Goal: Ask a question

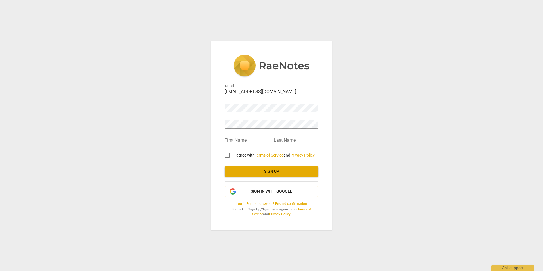
click at [232, 102] on div "Password" at bounding box center [271, 106] width 94 height 13
click at [245, 143] on input "text" at bounding box center [246, 140] width 45 height 8
type input "[PERSON_NAME]"
click at [226, 155] on input "I agree with Terms of Service and Privacy Policy" at bounding box center [227, 155] width 14 height 14
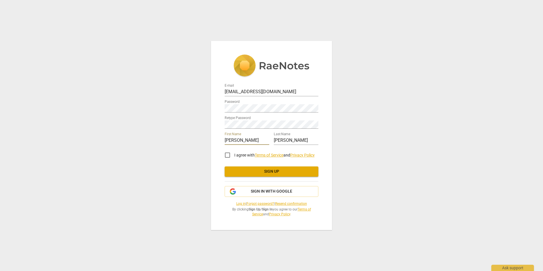
checkbox input "true"
click at [270, 171] on span "Sign up" at bounding box center [271, 172] width 85 height 6
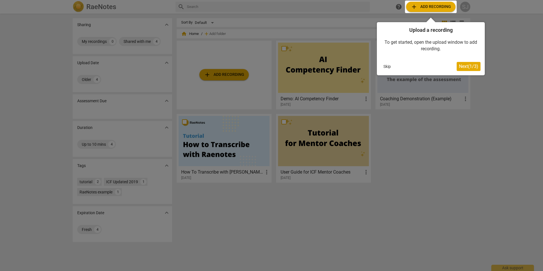
click at [474, 122] on div at bounding box center [271, 135] width 543 height 271
click at [386, 63] on button "Skip" at bounding box center [387, 66] width 12 height 9
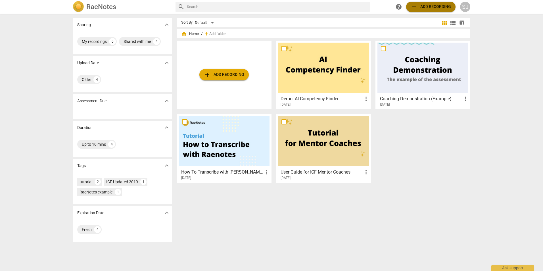
click at [413, 5] on span "add" at bounding box center [413, 6] width 7 height 7
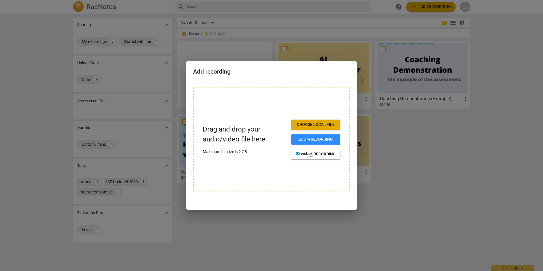
click at [315, 124] on span "Choose local file" at bounding box center [315, 125] width 40 height 6
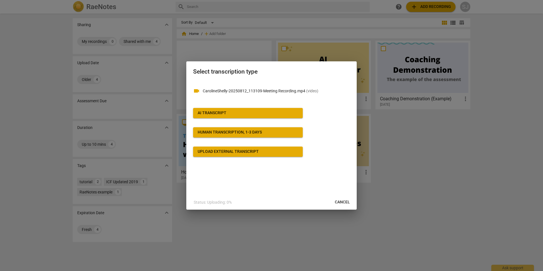
click at [229, 154] on div "Upload external transcript" at bounding box center [228, 152] width 61 height 6
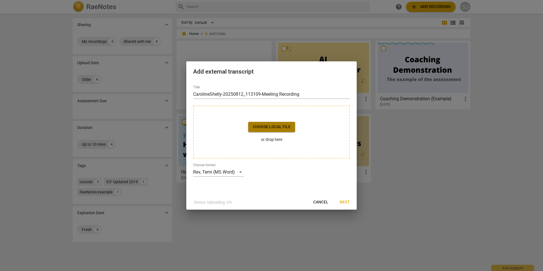
click at [270, 126] on span "Choose local file" at bounding box center [272, 127] width 38 height 6
click at [347, 206] on button "Next" at bounding box center [344, 202] width 19 height 10
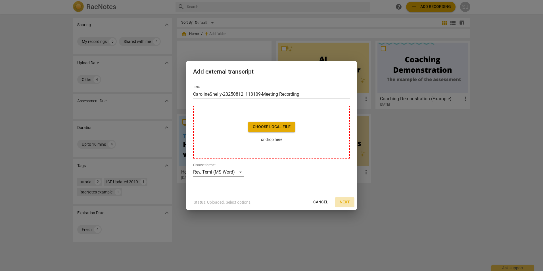
click at [346, 203] on span "Next" at bounding box center [344, 202] width 10 height 6
click at [265, 125] on span "Choose local file" at bounding box center [272, 127] width 38 height 6
click at [321, 199] on button "Cancel" at bounding box center [320, 202] width 24 height 10
drag, startPoint x: 320, startPoint y: 201, endPoint x: 295, endPoint y: 28, distance: 175.5
click at [320, 201] on span "Cancel" at bounding box center [320, 202] width 15 height 6
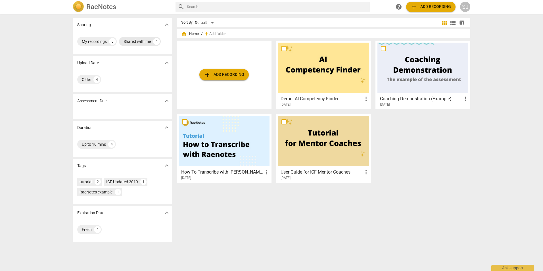
click at [136, 41] on div "Shared with me" at bounding box center [136, 42] width 27 height 6
click at [101, 39] on div "Shared with me" at bounding box center [95, 42] width 27 height 6
click at [155, 41] on div "4" at bounding box center [156, 41] width 7 height 7
click at [230, 73] on span "add Add recording" at bounding box center [224, 74] width 40 height 7
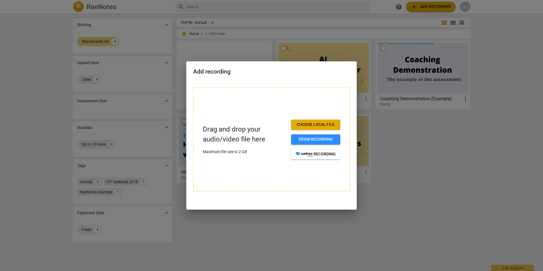
click at [322, 122] on span "Choose local file" at bounding box center [315, 125] width 40 height 6
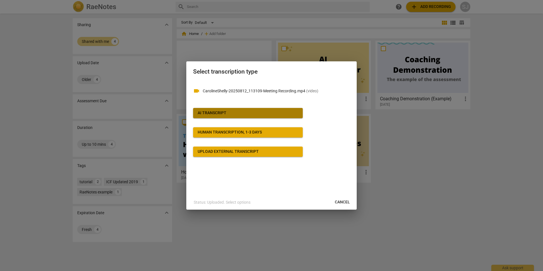
click at [225, 111] on div "AI Transcript" at bounding box center [212, 113] width 29 height 6
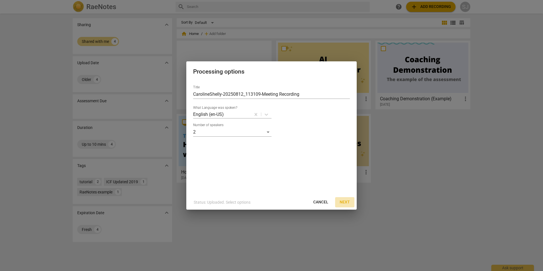
click at [345, 200] on span "Next" at bounding box center [344, 202] width 10 height 6
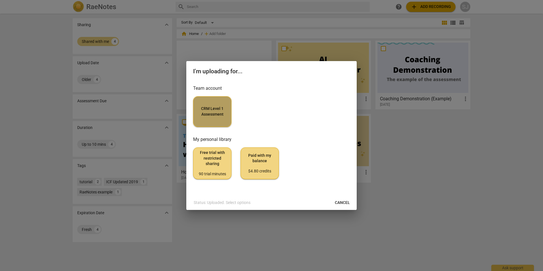
click at [212, 113] on span "CRM Level 1 Assessment" at bounding box center [212, 111] width 29 height 11
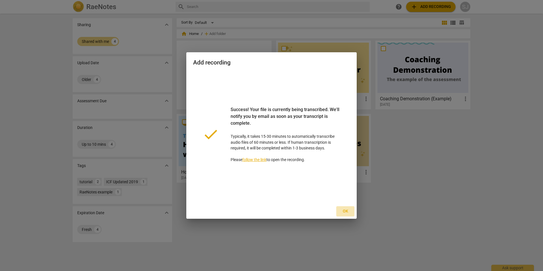
click at [346, 211] on span "Ok" at bounding box center [345, 211] width 9 height 6
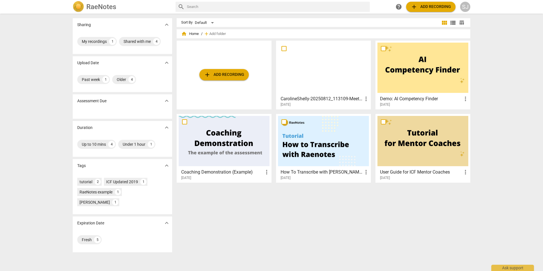
click at [468, 5] on div "SJ" at bounding box center [465, 7] width 10 height 10
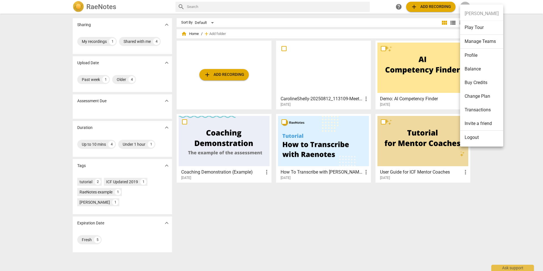
click at [318, 249] on div at bounding box center [271, 135] width 543 height 271
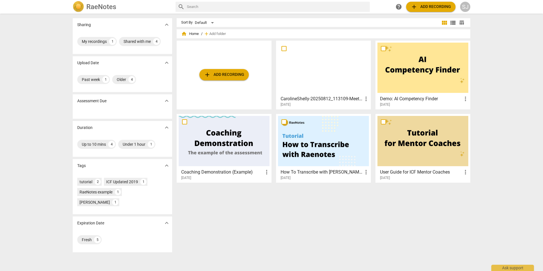
click at [212, 232] on div "Sort By Default view_module view_list table_chart home Home / add Add folder ad…" at bounding box center [326, 142] width 298 height 248
click at [499, 45] on div "Sharing expand_more My recordings 1 Shared with me 4 Upload Date expand_more Pa…" at bounding box center [271, 142] width 543 height 257
click at [318, 76] on div at bounding box center [323, 68] width 91 height 50
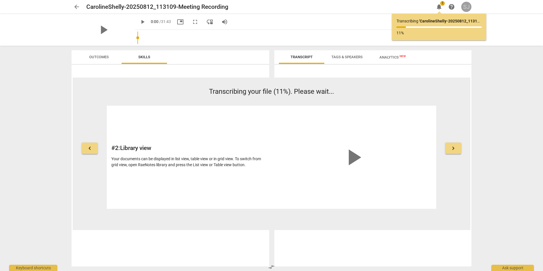
click at [469, 6] on div "SJ" at bounding box center [466, 7] width 10 height 10
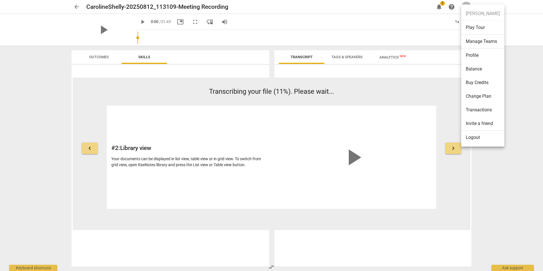
click at [485, 163] on div at bounding box center [271, 135] width 543 height 271
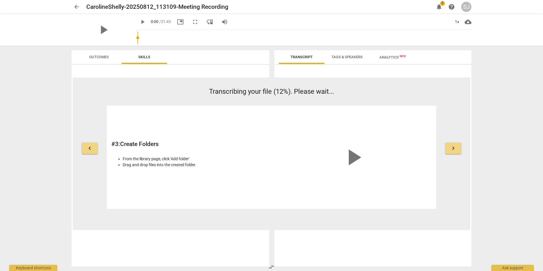
click at [97, 57] on span "Outcomes" at bounding box center [99, 57] width 20 height 4
click at [145, 58] on span "Skills" at bounding box center [144, 57] width 12 height 4
click at [97, 58] on span "Outcomes" at bounding box center [99, 57] width 20 height 4
click at [439, 4] on span "notifications" at bounding box center [438, 6] width 7 height 7
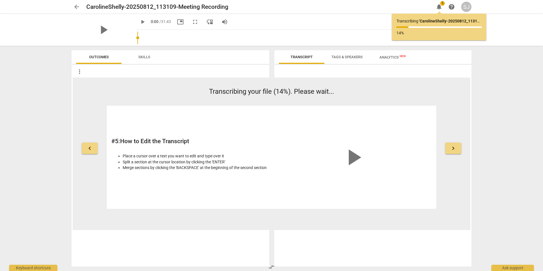
click at [76, 6] on span "arrow_back" at bounding box center [76, 6] width 7 height 7
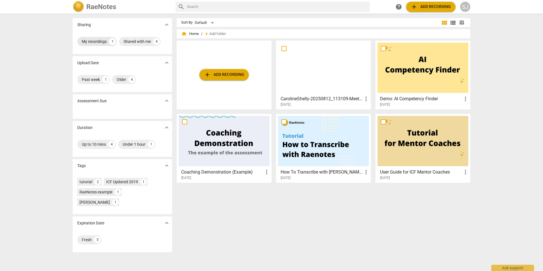
click at [91, 41] on div "My recordings" at bounding box center [94, 42] width 25 height 6
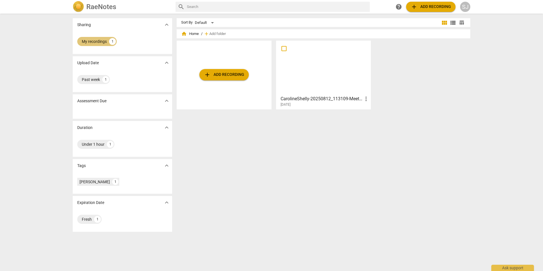
click at [98, 40] on div "My recordings" at bounding box center [94, 42] width 25 height 6
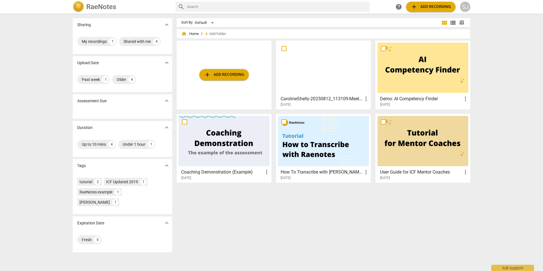
click at [79, 4] on img at bounding box center [78, 6] width 11 height 11
click at [76, 4] on img at bounding box center [78, 6] width 11 height 11
click at [211, 24] on div "Default" at bounding box center [205, 22] width 21 height 9
click at [233, 21] on div at bounding box center [271, 135] width 543 height 271
click at [464, 6] on div "SJ" at bounding box center [465, 7] width 10 height 10
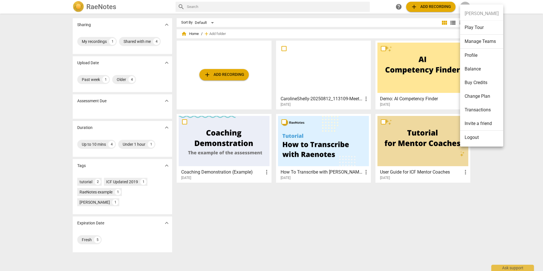
click at [480, 110] on li "Transactions" at bounding box center [481, 110] width 43 height 14
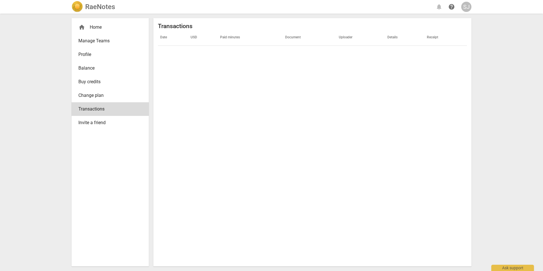
click at [95, 38] on span "Manage Teams" at bounding box center [107, 40] width 59 height 7
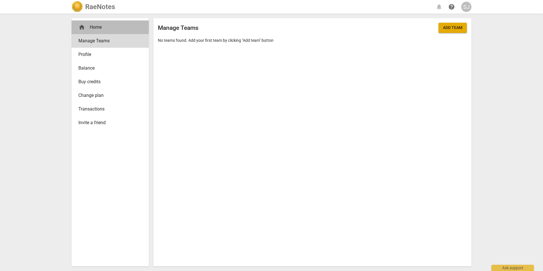
click at [97, 26] on div "home Home" at bounding box center [107, 27] width 59 height 7
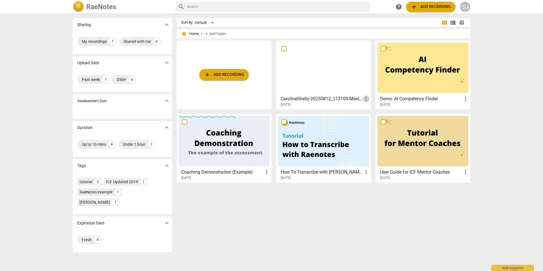
click at [365, 98] on span "more_vert" at bounding box center [365, 98] width 7 height 7
click at [336, 30] on div at bounding box center [271, 135] width 543 height 271
click at [511, 265] on div "Ask support" at bounding box center [512, 266] width 43 height 9
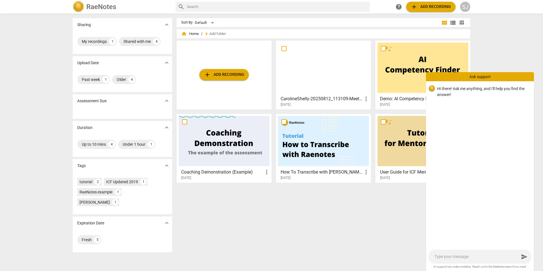
type textarea "h"
type textarea "hw"
type textarea "h"
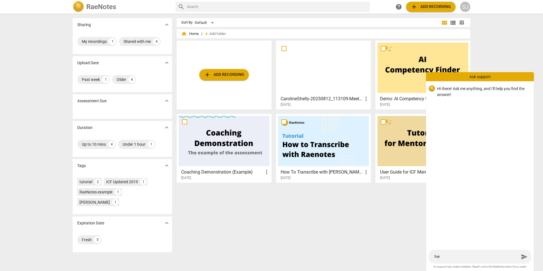
type textarea "h"
type textarea "s"
type textarea "sh"
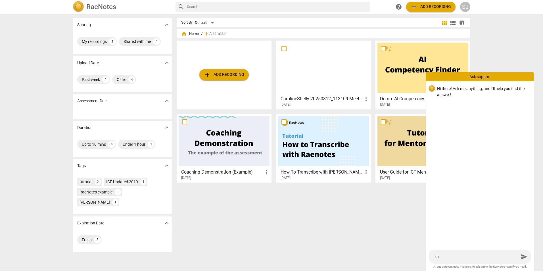
type textarea "she"
type textarea "sher"
type textarea "shere"
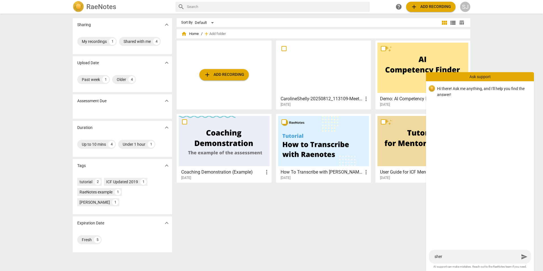
type textarea "shere"
type textarea "shere i"
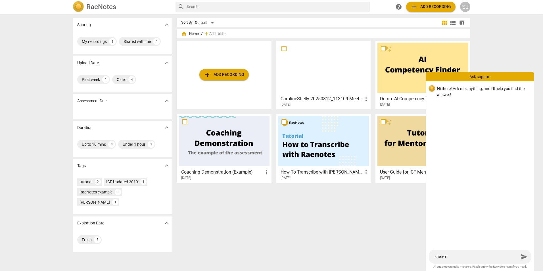
type textarea "shere"
type textarea "sher"
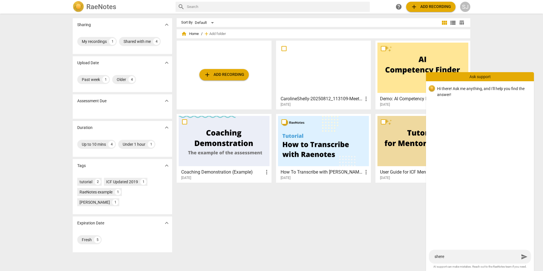
type textarea "sher"
type textarea "she"
type textarea "sh"
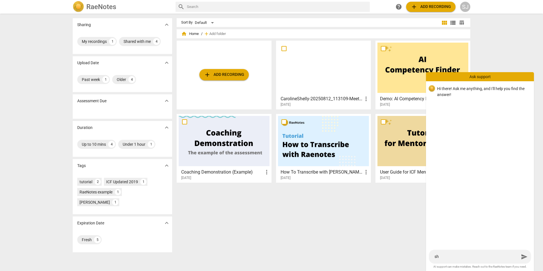
type textarea "s"
type textarea "w"
type textarea "wh"
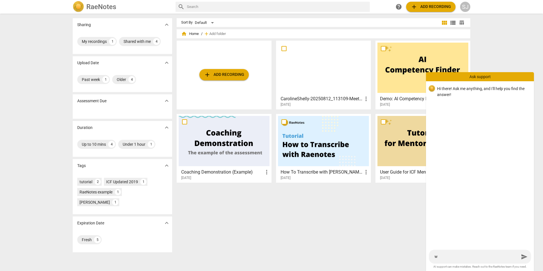
type textarea "wh"
type textarea "whe"
type textarea "wher"
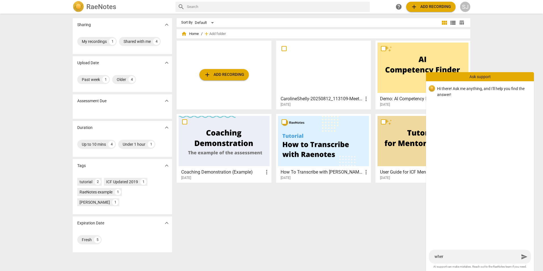
type textarea "where"
type textarea "where i"
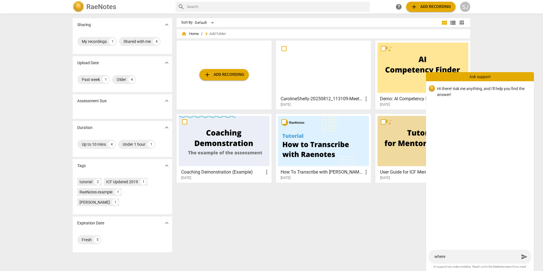
type textarea "where i"
type textarea "where is"
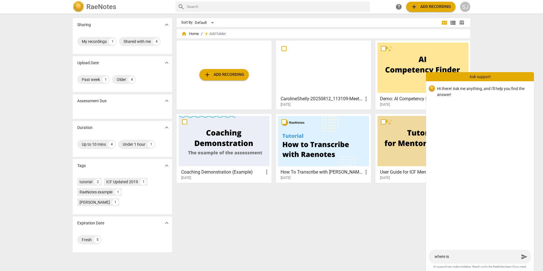
type textarea "where is t"
type textarea "where is th"
type textarea "where is the"
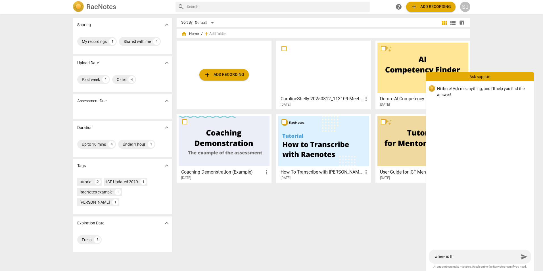
type textarea "where is the"
type textarea "where is the s"
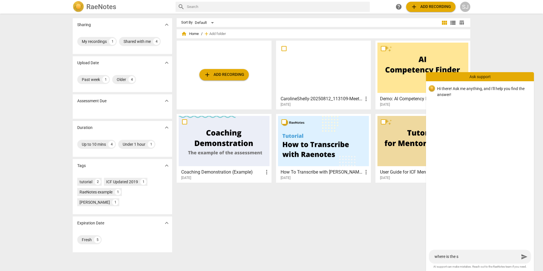
type textarea "where is the sh"
type textarea "where is the sha"
type textarea "where is the shar"
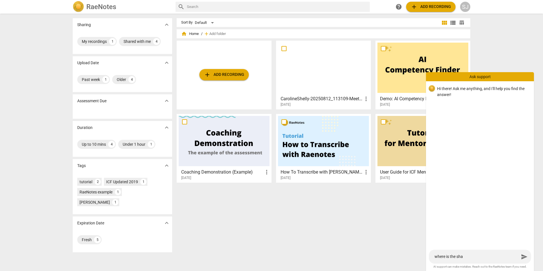
type textarea "where is the shar"
type textarea "where is the share"
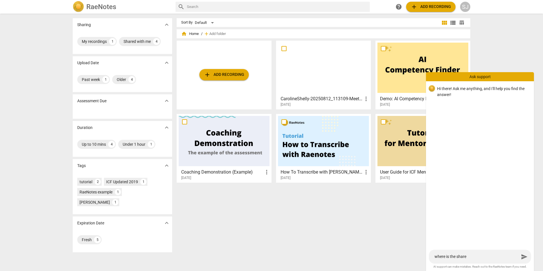
type textarea "where is the share"
type textarea "where is the shar"
type textarea "where is the sha"
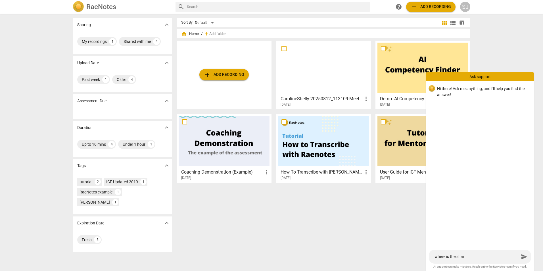
type textarea "where is the sha"
type textarea "where is the sh"
type textarea "where is the s"
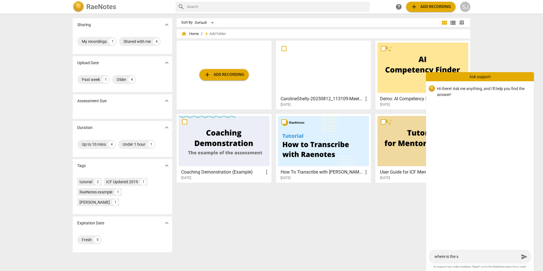
type textarea "where is the"
type textarea "where is th"
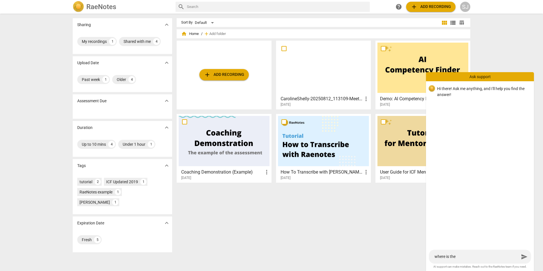
type textarea "where is th"
type textarea "where is t"
type textarea "where is"
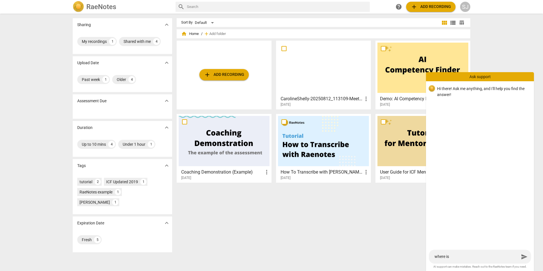
type textarea "where is"
type textarea "where i"
type textarea "where"
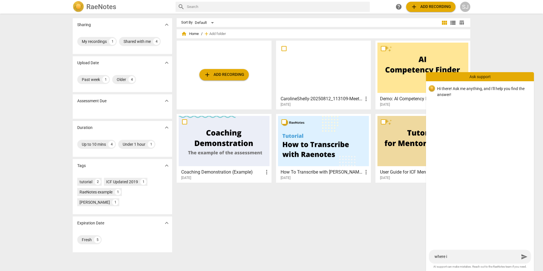
type textarea "where"
type textarea "wher"
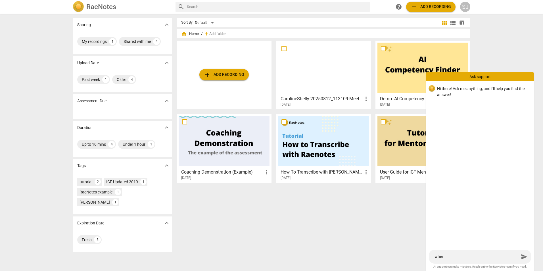
type textarea "whe"
type textarea "wh"
type textarea "w"
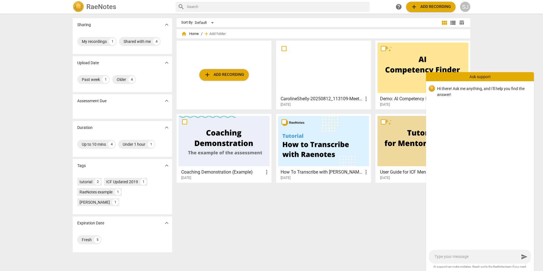
type textarea "h"
type textarea "ho"
type textarea "how"
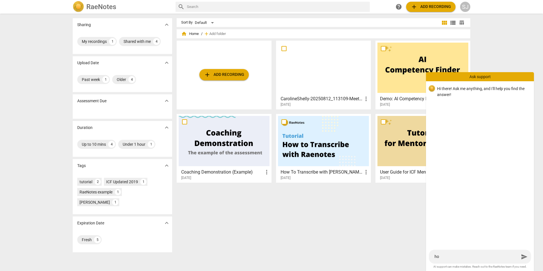
type textarea "how"
type textarea "how d"
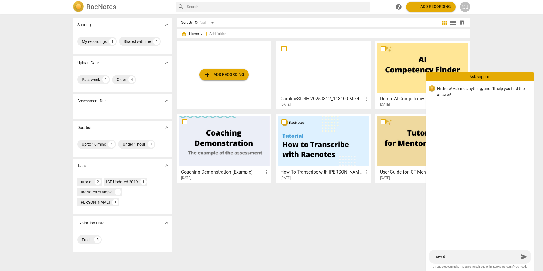
type textarea "how do"
type textarea "how do I"
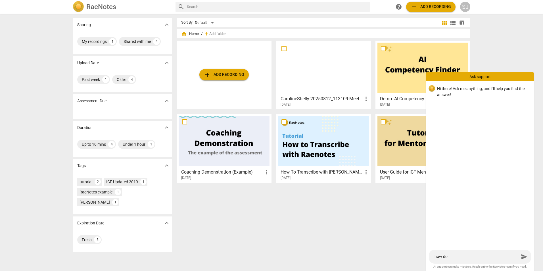
type textarea "how do I"
type textarea "how do I s"
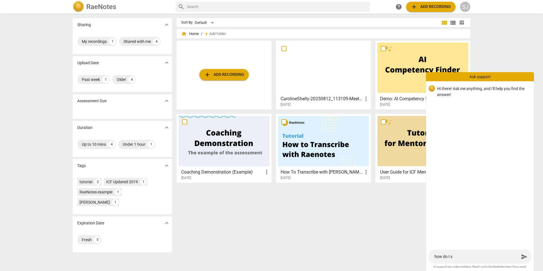
type textarea "how do I sh"
type textarea "how do I sha"
type textarea "how do I shar"
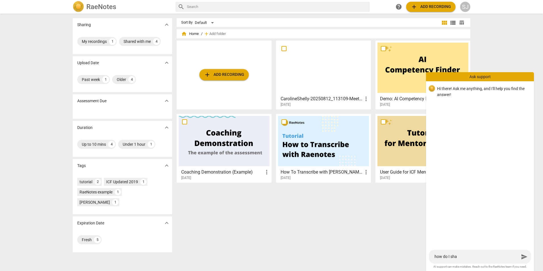
type textarea "how do I shar"
type textarea "how do I share"
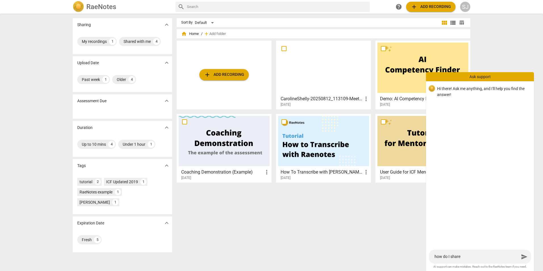
type textarea "how do I share m"
type textarea "how do I share my"
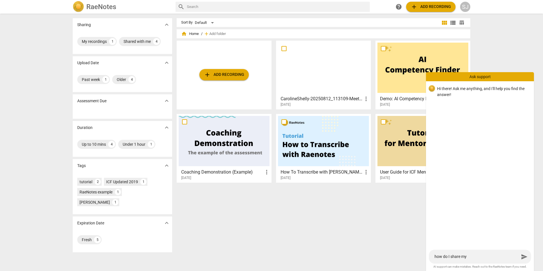
type textarea "how do I share my"
type textarea "how do I share my b"
type textarea "how do I share my bi"
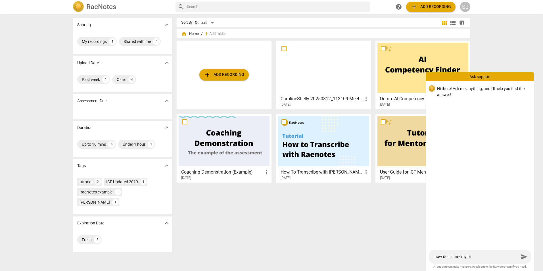
type textarea "how do I share my bid"
type textarea "how do I share my bi"
type textarea "how do I share my b"
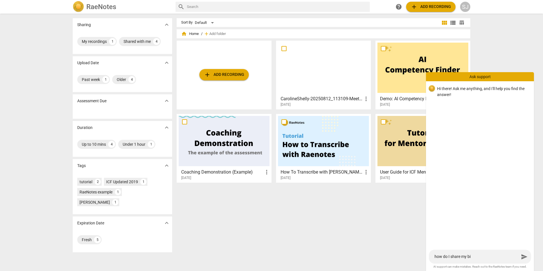
type textarea "how do I share my b"
type textarea "how do I share my bv"
type textarea "how do I share my b"
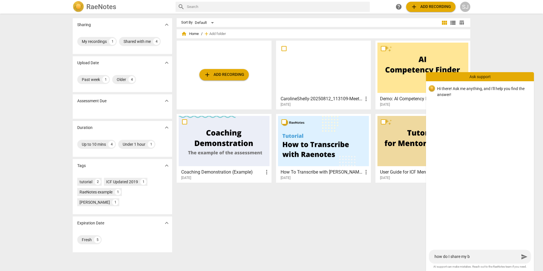
type textarea "how do I share my"
type textarea "how do I share my v"
type textarea "how do I share my vi"
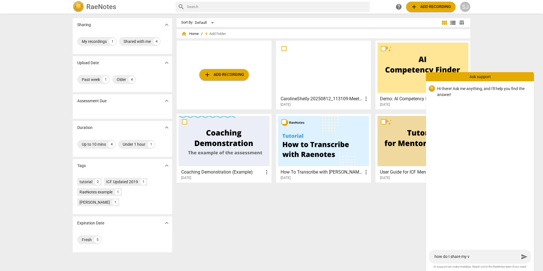
type textarea "how do I share my vi"
type textarea "how do I share my vie"
type textarea "how do I share my vi"
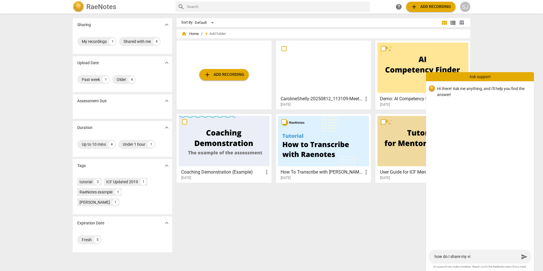
type textarea "how do I share my vid"
type textarea "how do I share my vide"
type textarea "how do I share my video"
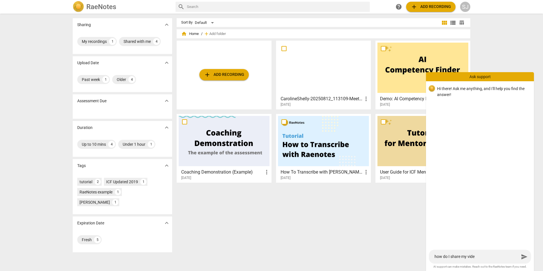
type textarea "how do I share my video"
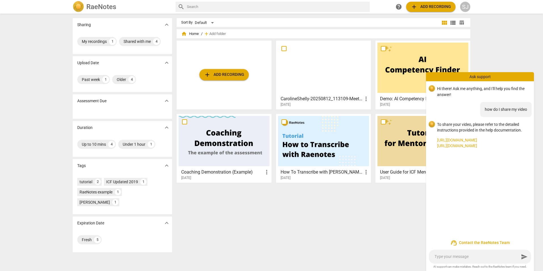
click at [478, 139] on link "[URL][DOMAIN_NAME]" at bounding box center [483, 140] width 92 height 6
click at [458, 257] on textarea at bounding box center [476, 256] width 85 height 5
type textarea "i"
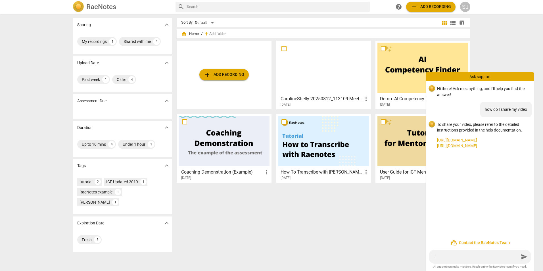
type textarea "i"
type textarea "i d"
type textarea "i do"
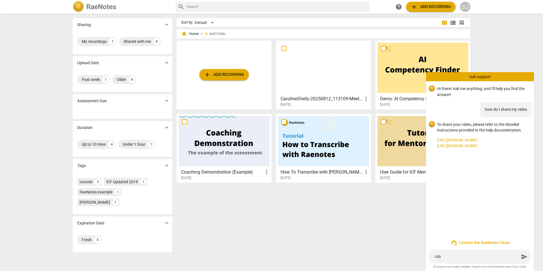
type textarea "i don"
type textarea "i dont"
type textarea "i dont'"
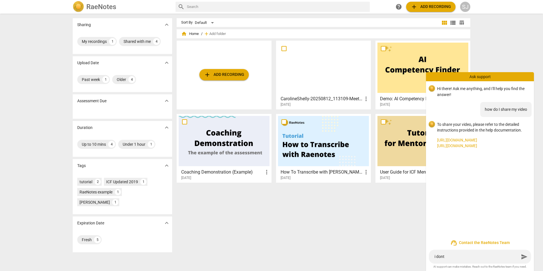
type textarea "i dont'"
type textarea "i dont' s"
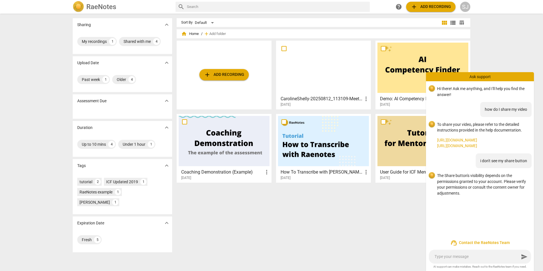
click at [399, 9] on span "help" at bounding box center [398, 6] width 7 height 7
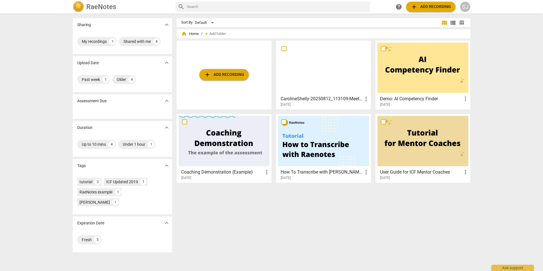
click at [312, 14] on div "Sharing expand_more My recordings 1 Shared with me 4 Upload Date expand_more Pa…" at bounding box center [271, 142] width 406 height 257
click at [309, 7] on input "text" at bounding box center [277, 6] width 180 height 9
